Goal: Transaction & Acquisition: Purchase product/service

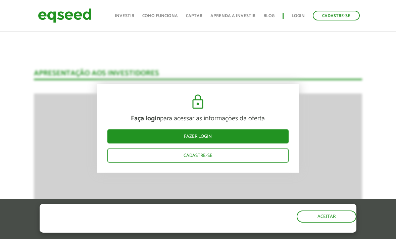
scroll to position [486, 0]
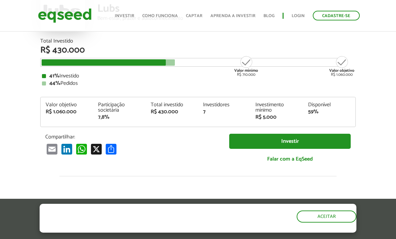
scroll to position [72, 0]
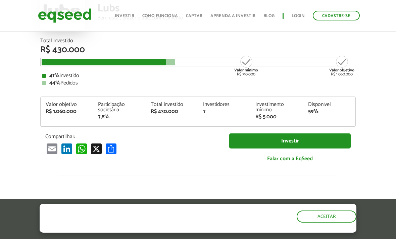
click at [330, 223] on button "Aceitar" at bounding box center [327, 217] width 60 height 12
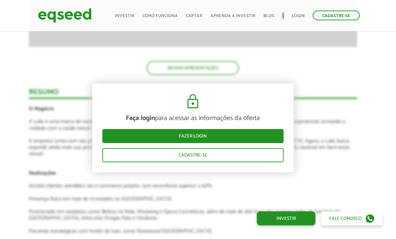
scroll to position [767, 5]
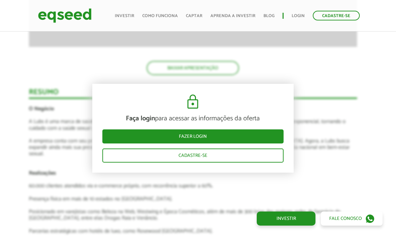
click at [251, 137] on link "Fazer login" at bounding box center [192, 137] width 181 height 14
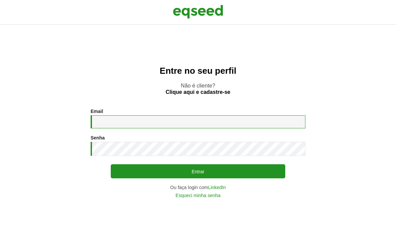
click at [239, 129] on input "Email *" at bounding box center [198, 121] width 215 height 13
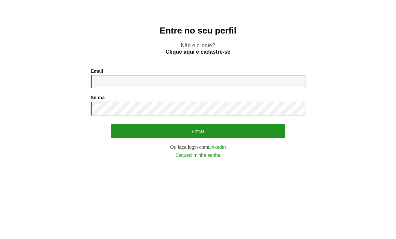
scroll to position [21, 0]
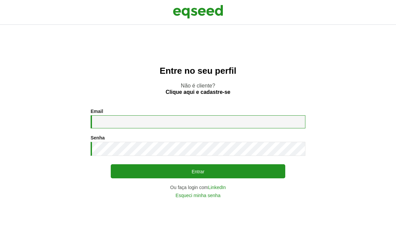
click at [198, 164] on button "Entrar" at bounding box center [198, 171] width 174 height 14
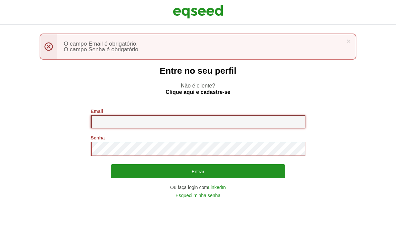
click at [230, 129] on input "Email *" at bounding box center [198, 121] width 215 height 13
type input "**********"
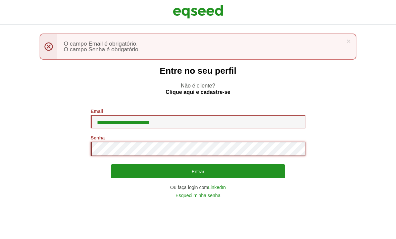
click at [198, 179] on button "Entrar" at bounding box center [198, 171] width 174 height 14
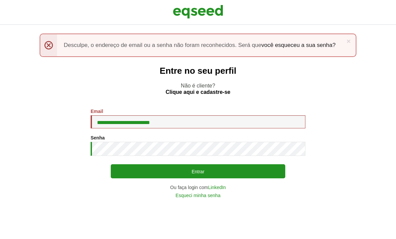
click at [212, 198] on link "Esqueci minha senha" at bounding box center [197, 195] width 45 height 5
